Goal: Task Accomplishment & Management: Use online tool/utility

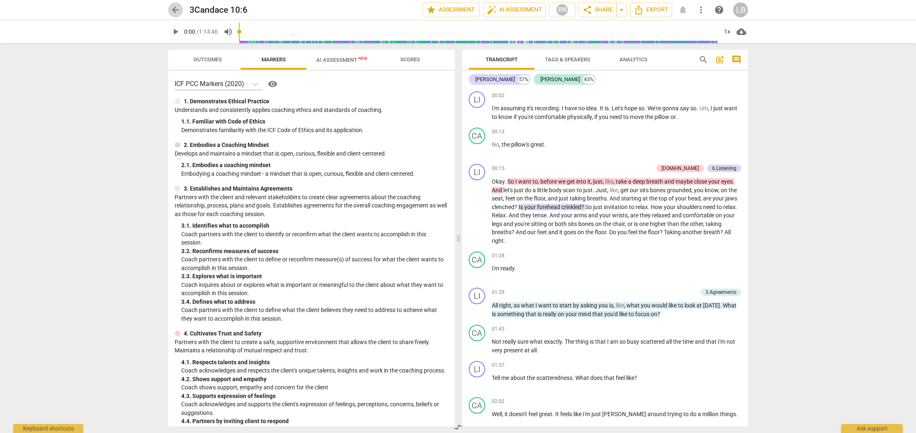
click at [176, 7] on span "arrow_back" at bounding box center [175, 10] width 10 height 10
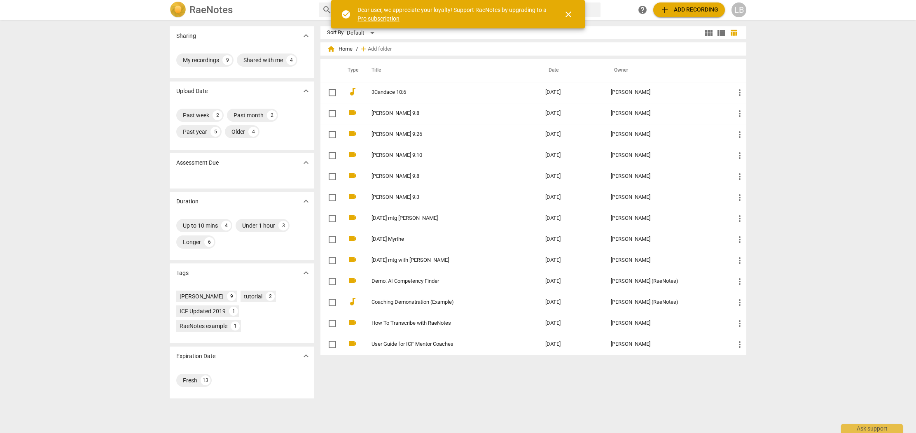
click at [693, 9] on span "add Add recording" at bounding box center [689, 10] width 58 height 10
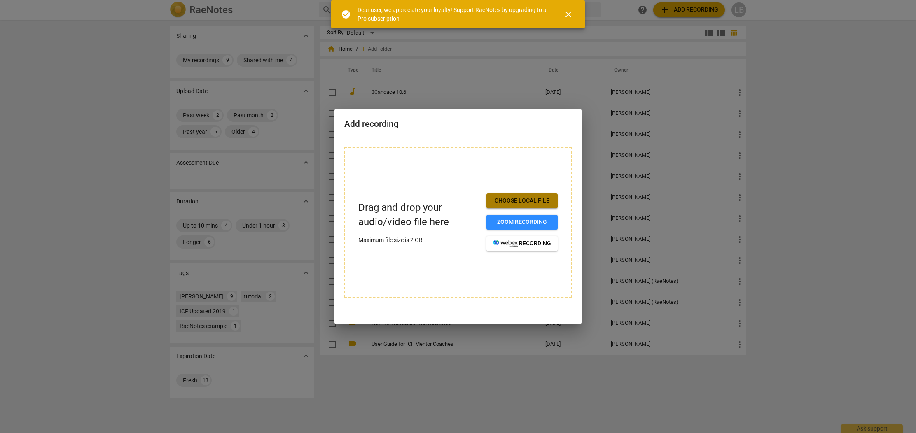
click at [515, 201] on span "Choose local file" at bounding box center [522, 201] width 58 height 8
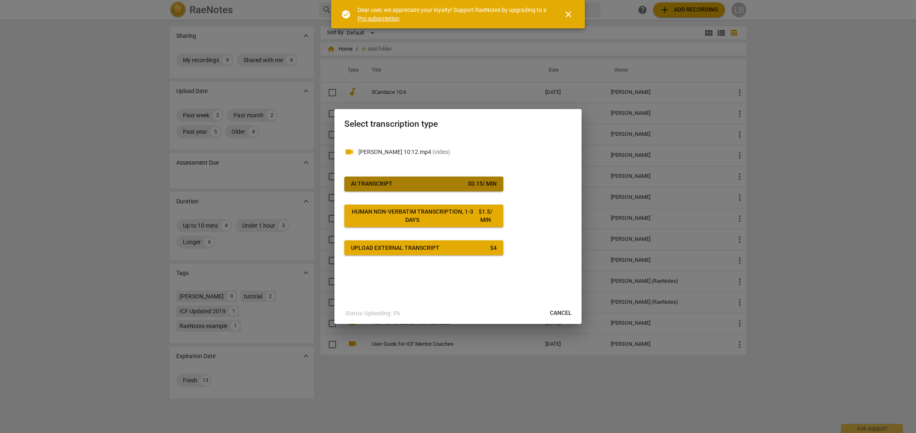
click at [390, 180] on div "AI Transcript" at bounding box center [372, 184] width 42 height 8
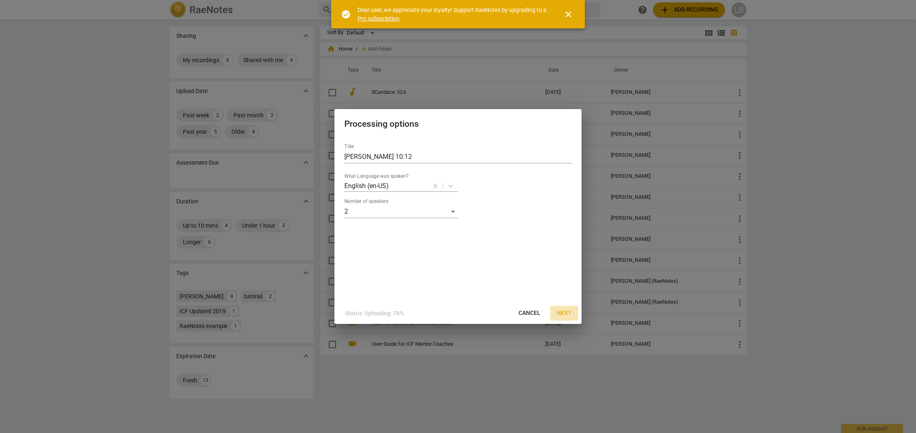
click at [565, 314] on span "Next" at bounding box center [564, 313] width 15 height 8
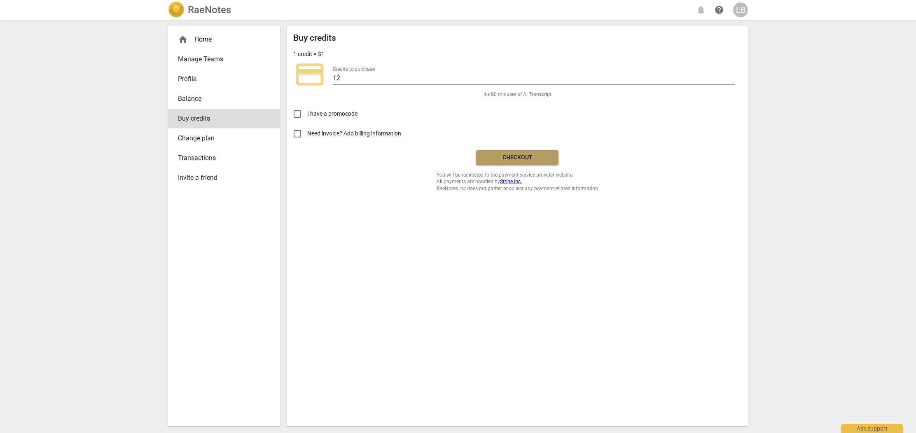
click at [503, 158] on span "Checkout" at bounding box center [517, 158] width 69 height 8
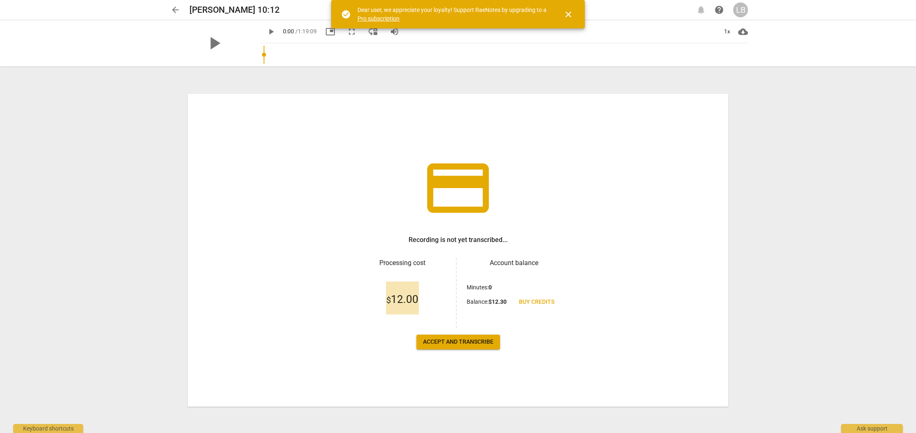
click at [460, 343] on span "Accept and transcribe" at bounding box center [458, 342] width 70 height 8
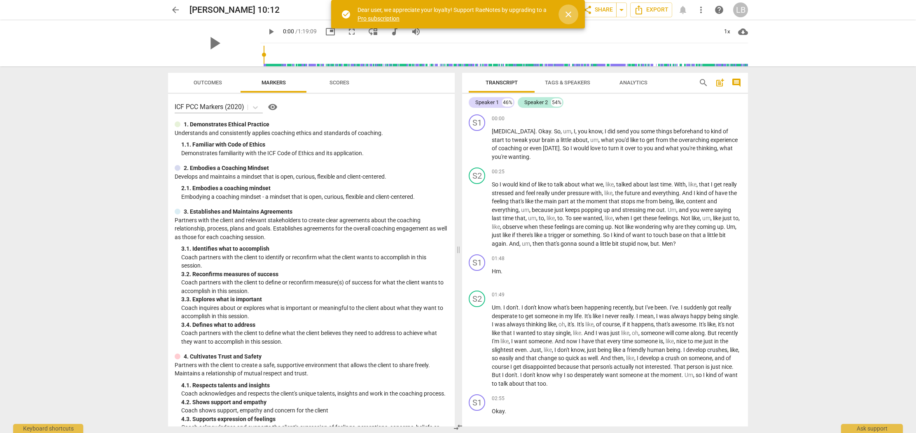
click at [568, 16] on span "close" at bounding box center [568, 14] width 10 height 10
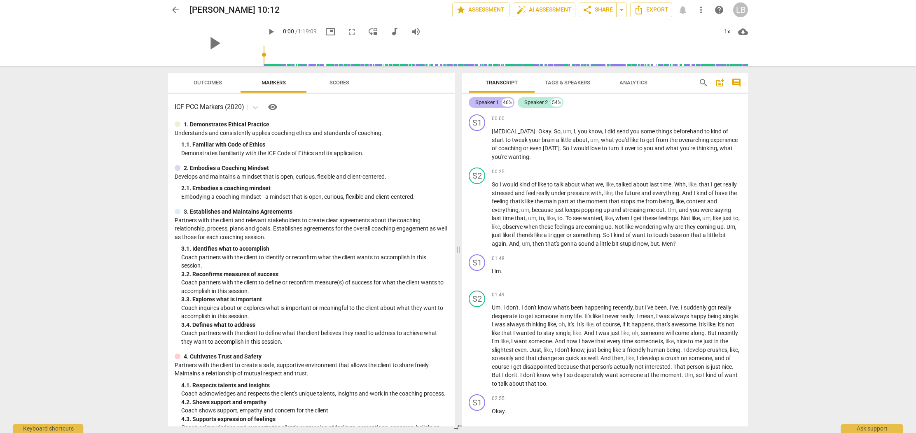
click at [492, 102] on div "Speaker 1" at bounding box center [486, 102] width 23 height 8
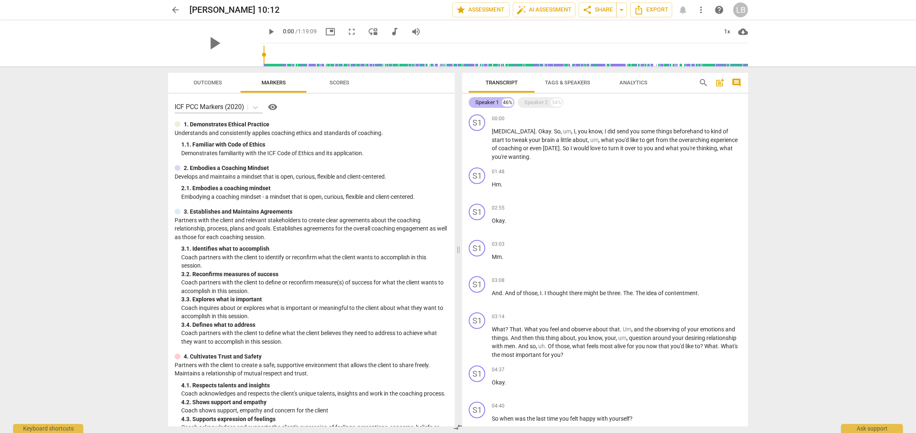
click at [488, 103] on div "Speaker 1" at bounding box center [486, 102] width 23 height 8
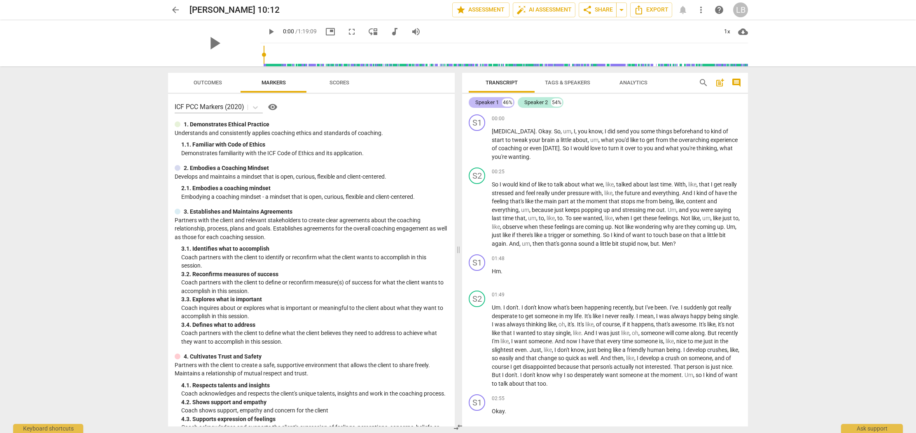
click at [488, 103] on div "Speaker 1" at bounding box center [486, 102] width 23 height 8
click at [589, 82] on span "Tags & Speakers" at bounding box center [567, 82] width 45 height 6
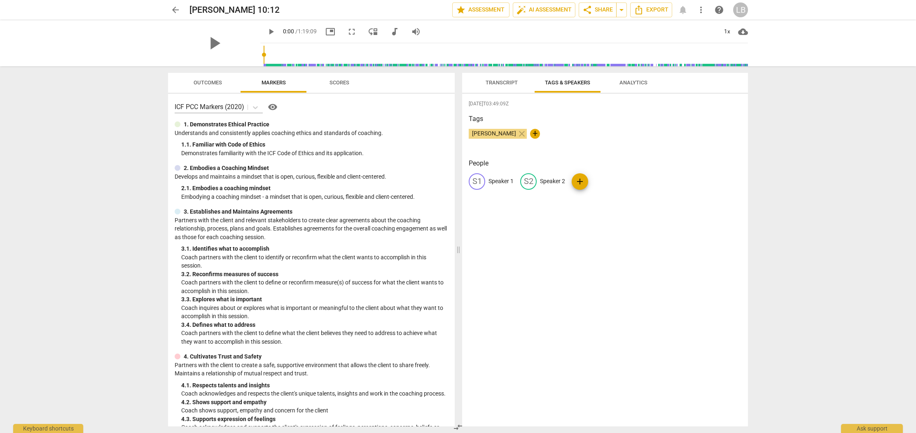
click at [501, 183] on p "Speaker 1" at bounding box center [500, 181] width 25 height 9
type input "[PERSON_NAME]"
click at [602, 182] on p "Speaker 2" at bounding box center [605, 181] width 25 height 9
type input "Merle"
click at [609, 212] on div "2025-10-13T03:49:09Z Tags Lisa Brosseau close + People LI Lisa edit Merle delet…" at bounding box center [605, 260] width 286 height 333
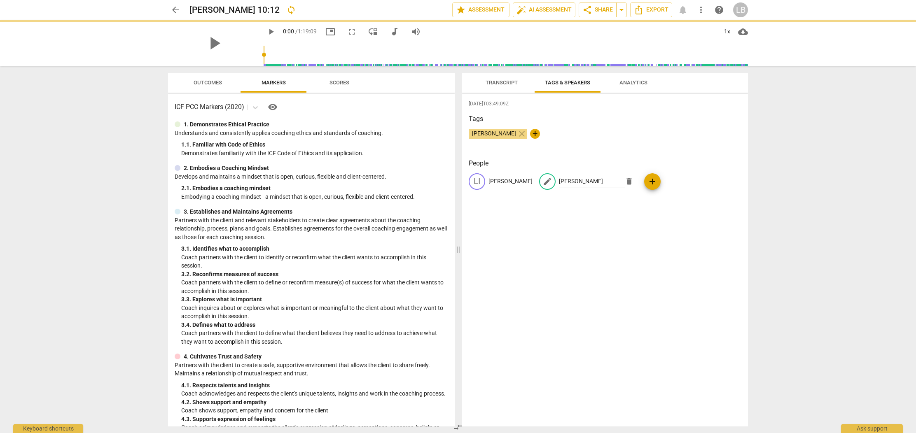
click at [518, 79] on span "Transcript" at bounding box center [502, 82] width 52 height 11
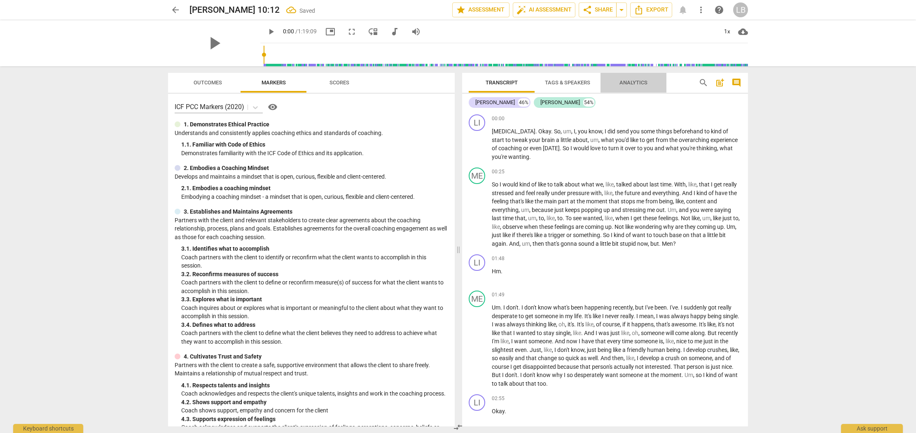
click at [625, 80] on span "Analytics" at bounding box center [633, 82] width 28 height 6
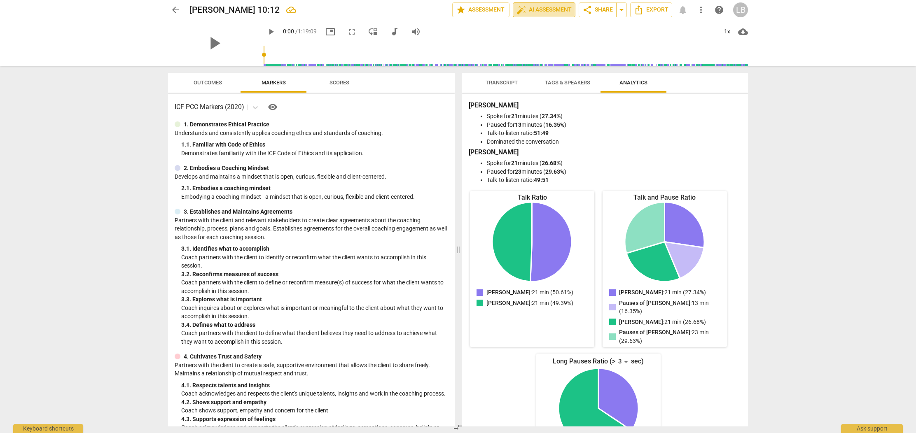
click at [534, 10] on span "auto_fix_high AI Assessment" at bounding box center [543, 10] width 55 height 10
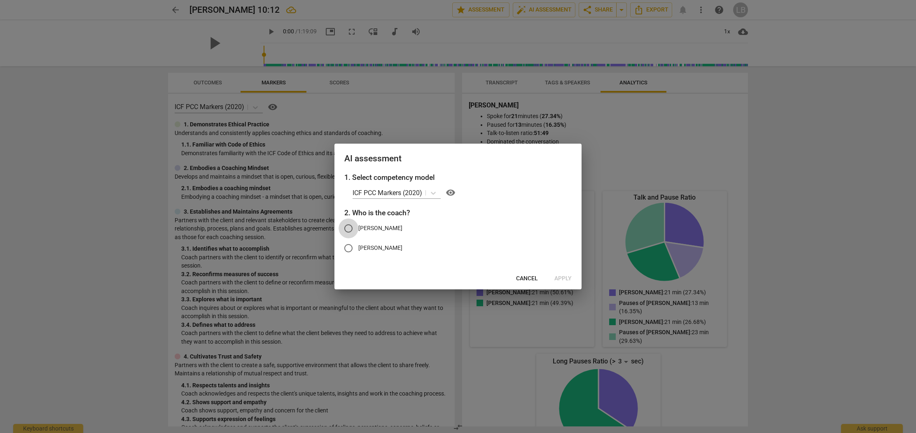
click at [348, 229] on input "[PERSON_NAME]" at bounding box center [348, 229] width 20 height 20
radio input "true"
click at [562, 278] on span "Apply" at bounding box center [562, 279] width 17 height 8
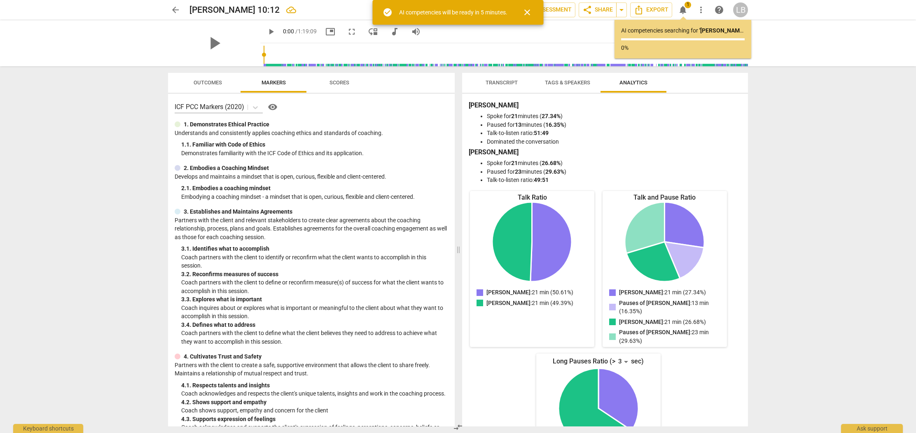
click at [523, 9] on span "close" at bounding box center [527, 12] width 10 height 10
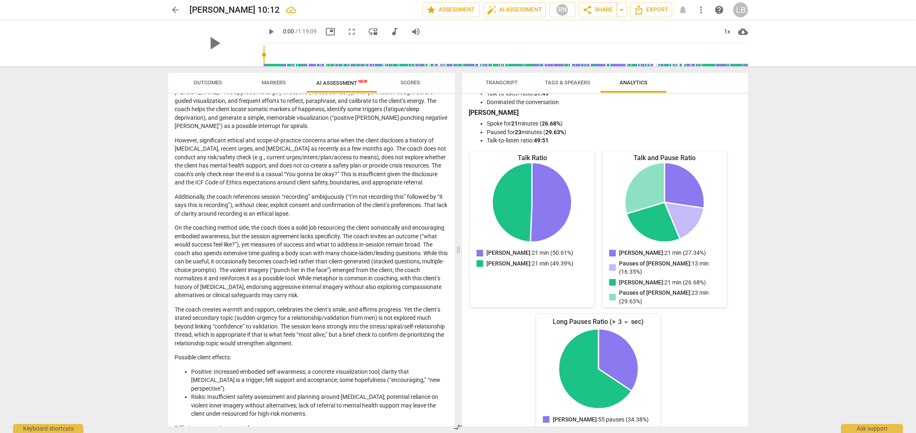
scroll to position [75, 0]
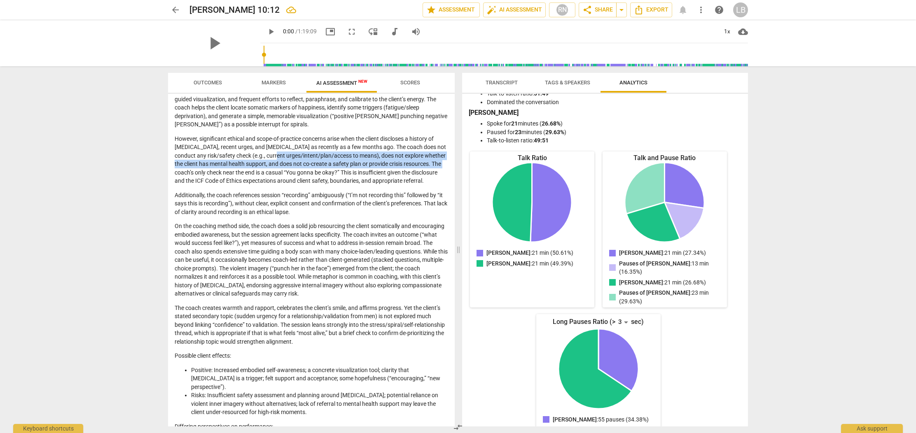
drag, startPoint x: 266, startPoint y: 157, endPoint x: 203, endPoint y: 171, distance: 64.6
click at [203, 171] on p "However, significant ethical and scope-of-practice concerns arise when the clie…" at bounding box center [311, 160] width 273 height 51
copy p "current urges/intent/plan/access to means), does not explore whether the client…"
click at [507, 87] on span "Transcript" at bounding box center [502, 82] width 52 height 11
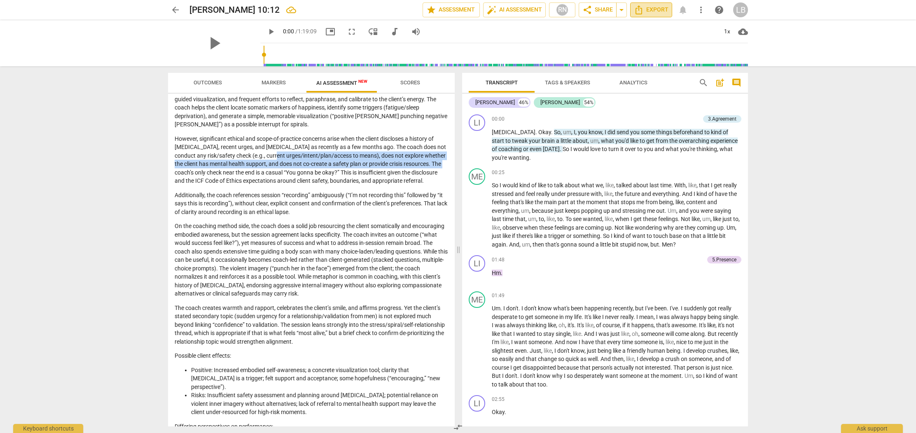
click at [647, 9] on span "Export" at bounding box center [651, 10] width 35 height 10
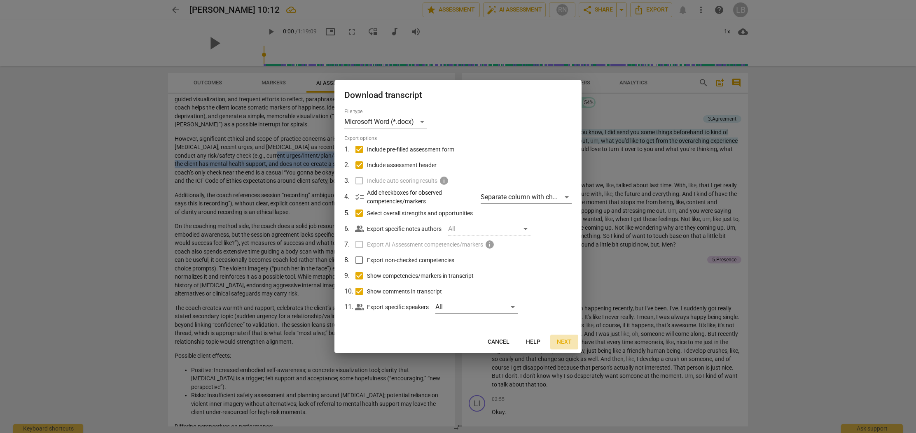
click at [569, 343] on span "Next" at bounding box center [564, 342] width 15 height 8
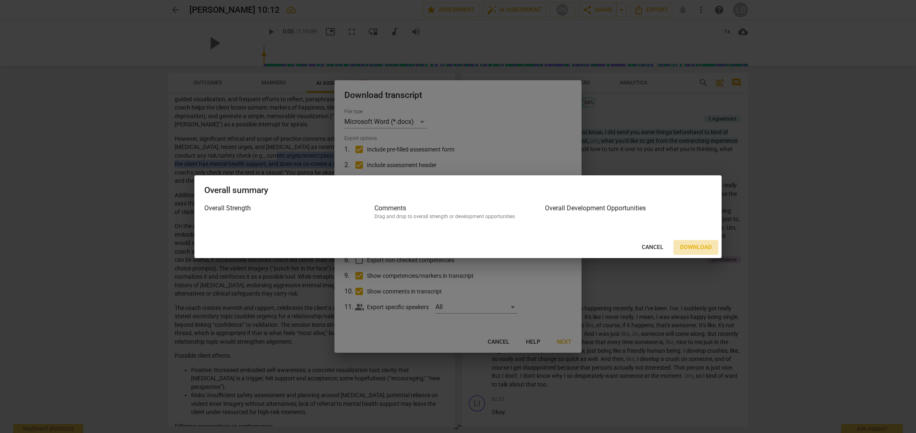
click at [692, 247] on span "Download" at bounding box center [696, 247] width 32 height 8
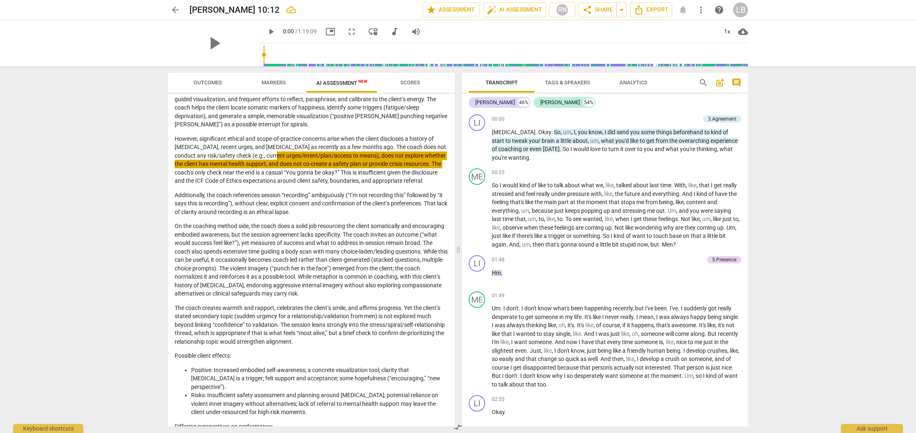
click at [771, 14] on div "arrow_back Merle 10:12 edit star Assessment auto_fix_high AI Assessment RN shar…" at bounding box center [458, 10] width 903 height 20
